Goal: Navigation & Orientation: Find specific page/section

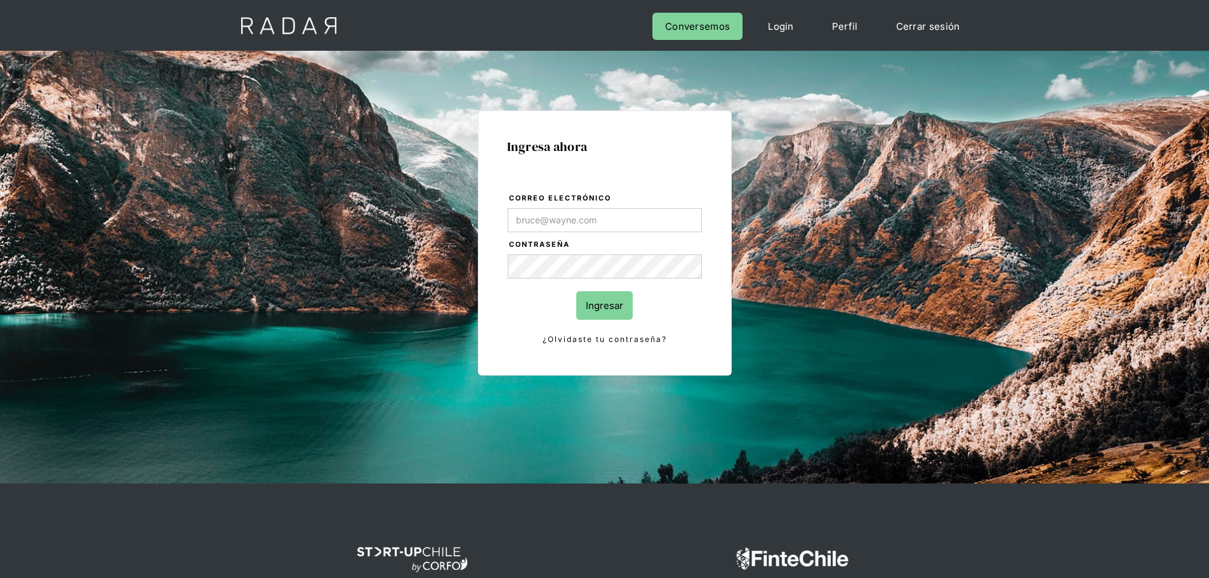
type input "[PERSON_NAME][EMAIL_ADDRESS][PERSON_NAME][DOMAIN_NAME]"
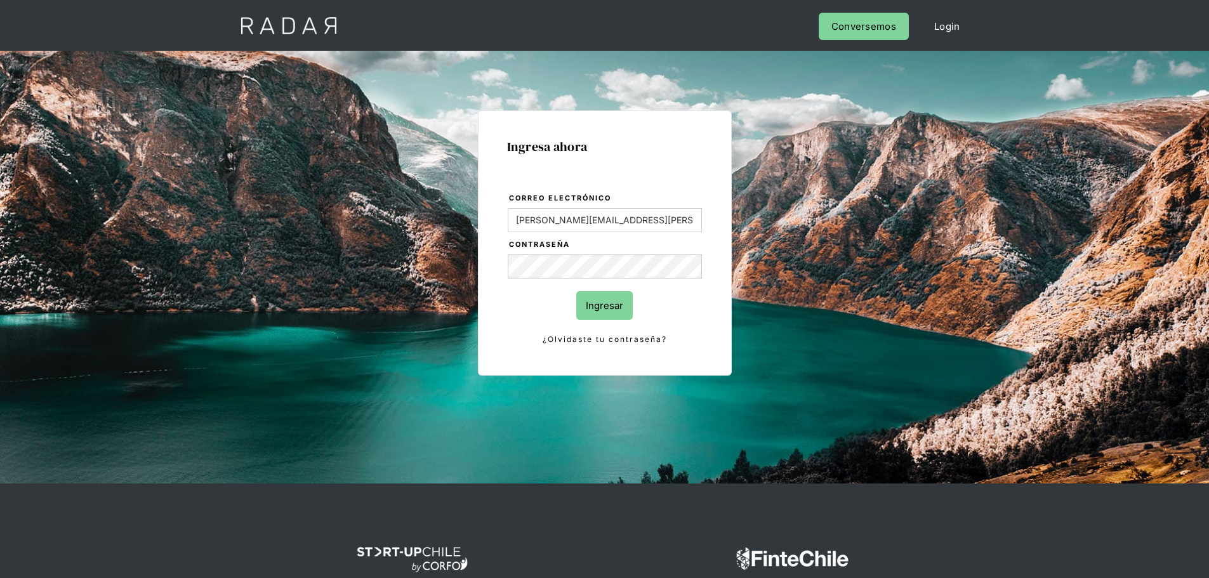
click at [608, 308] on input "Ingresar" at bounding box center [604, 305] width 56 height 29
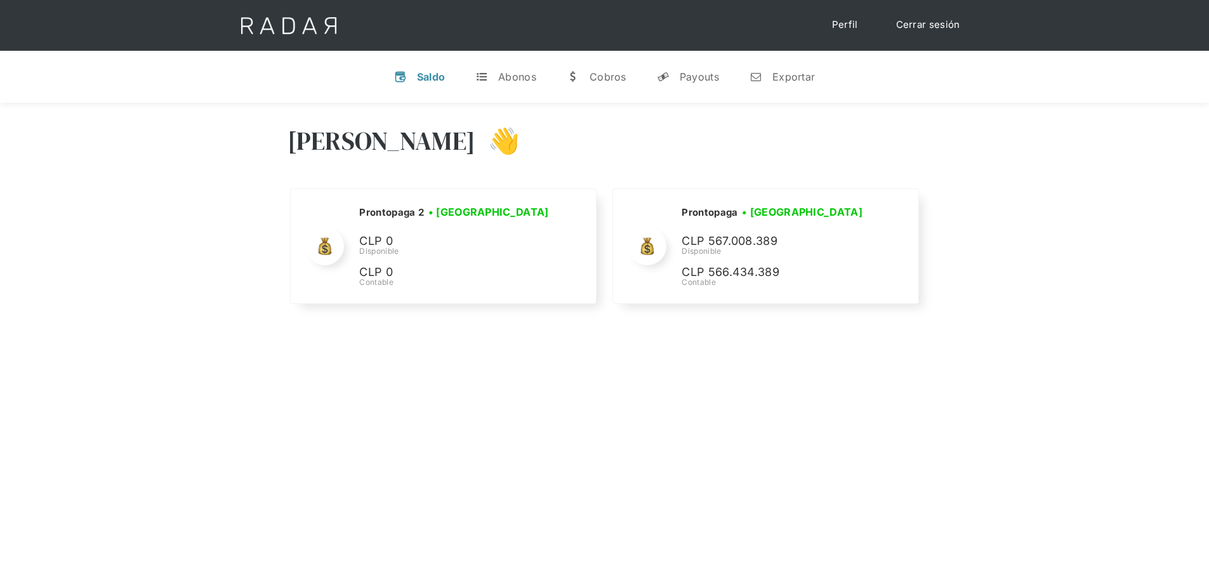
click at [777, 138] on div "[PERSON_NAME] 👋" at bounding box center [605, 150] width 635 height 76
click at [436, 386] on div "[PERSON_NAME] 👋 Cargando tus cuentas... Nombre de la empresa • [GEOGRAPHIC_DATA…" at bounding box center [604, 392] width 1209 height 578
